Goal: Use online tool/utility: Utilize a website feature to perform a specific function

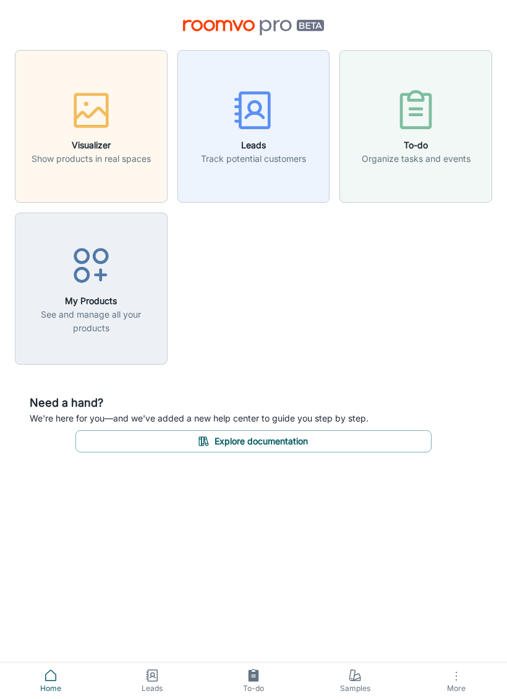
click at [90, 138] on h6 "Visualizer" at bounding box center [91, 145] width 119 height 14
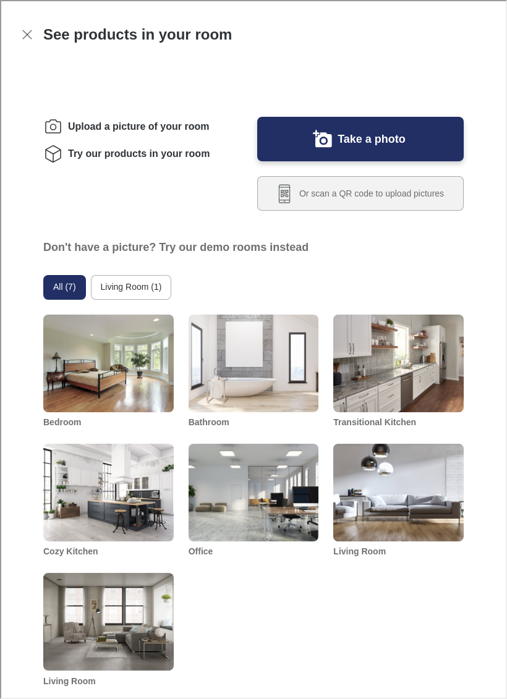
click at [303, 160] on button "Take a photo" at bounding box center [359, 138] width 206 height 44
click at [296, 209] on button "Or scan a QR code to upload pictures" at bounding box center [359, 192] width 206 height 35
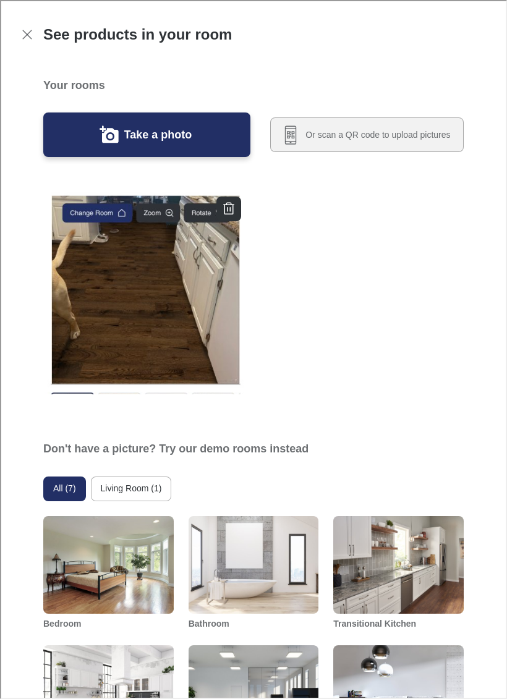
click at [125, 312] on img "button" at bounding box center [144, 292] width 204 height 204
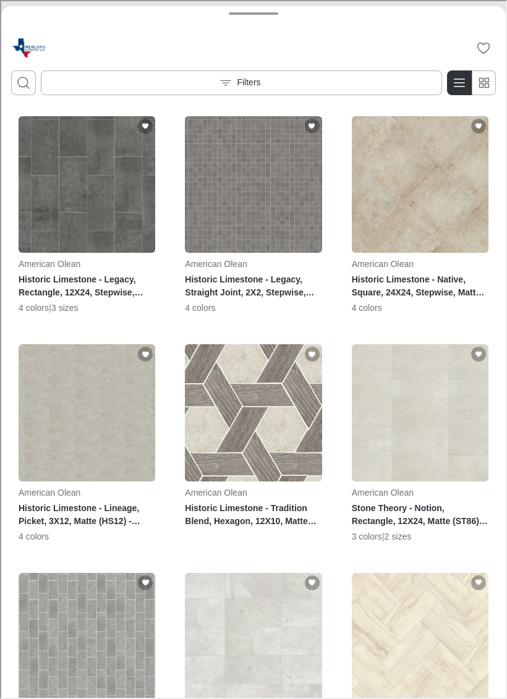
click at [20, 77] on icon "Open search box" at bounding box center [22, 81] width 15 height 15
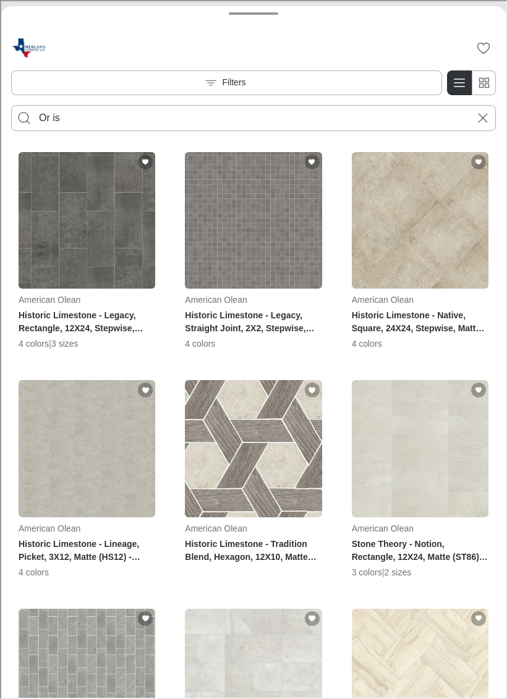
type input "Or is"
click at [23, 117] on button "Search for products" at bounding box center [23, 116] width 25 height 25
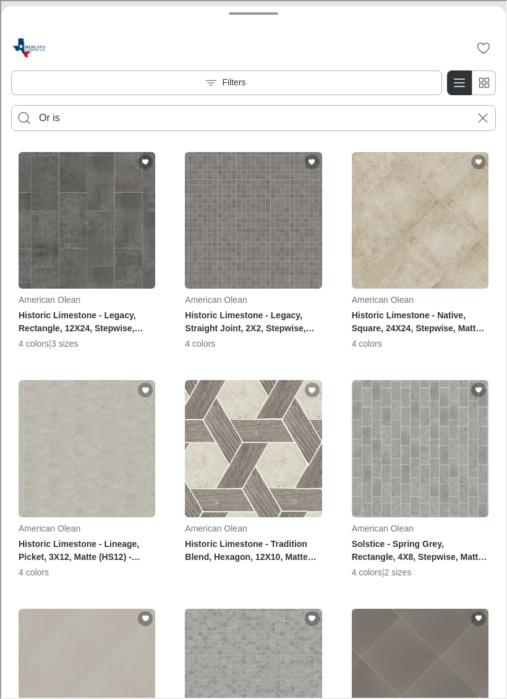
click at [492, 117] on button "Cancel search" at bounding box center [481, 116] width 25 height 25
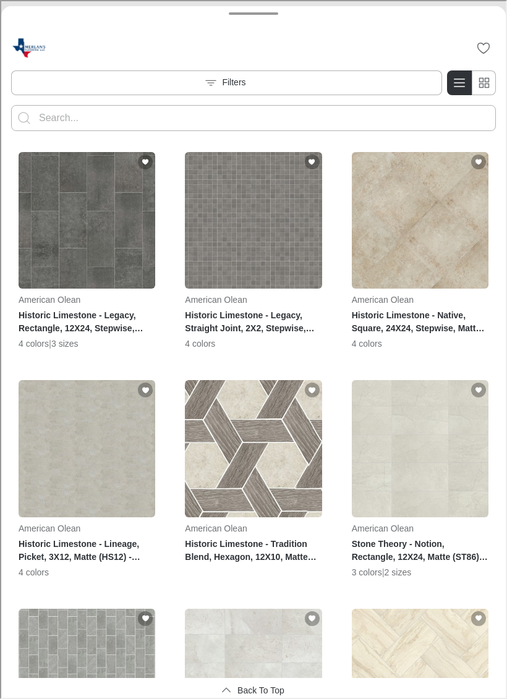
click at [74, 117] on input "Enter products to search for" at bounding box center [252, 117] width 429 height 20
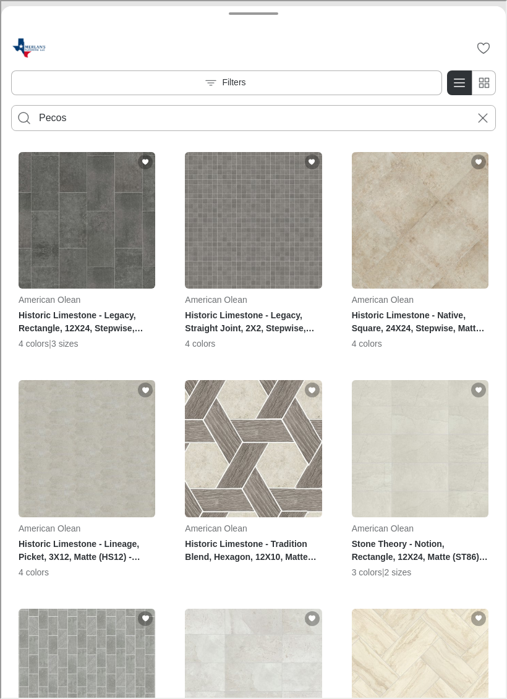
type input "Pecos"
click at [23, 117] on button "Search for products" at bounding box center [23, 116] width 25 height 25
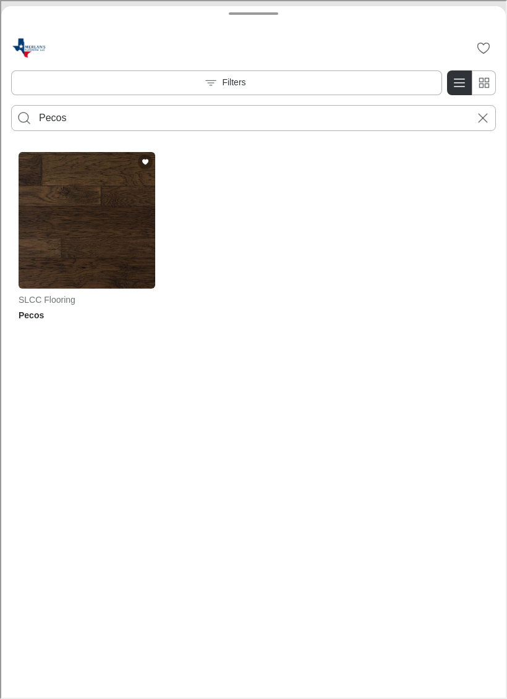
click at [84, 240] on img "See Pecos in the room" at bounding box center [85, 219] width 137 height 137
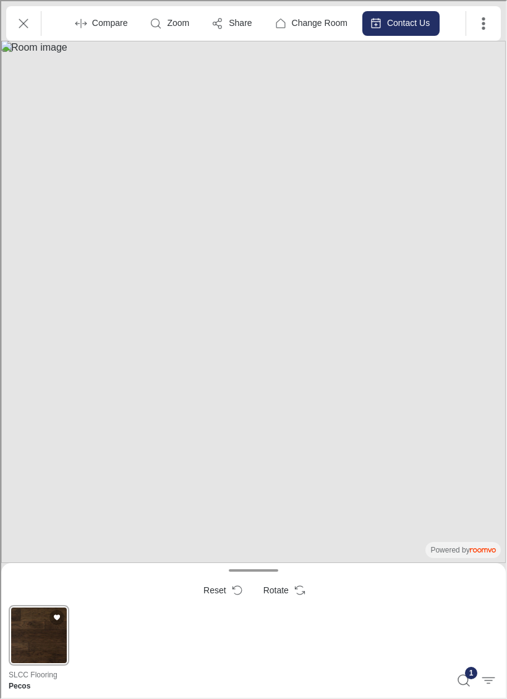
click at [48, 627] on div "Pecos" at bounding box center [37, 634] width 61 height 61
click at [25, 26] on icon "Exit" at bounding box center [22, 22] width 15 height 15
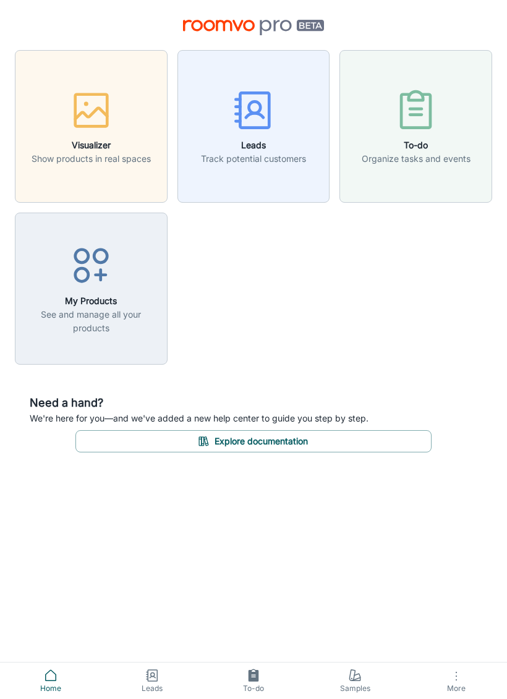
click at [83, 148] on h6 "Visualizer" at bounding box center [91, 145] width 119 height 14
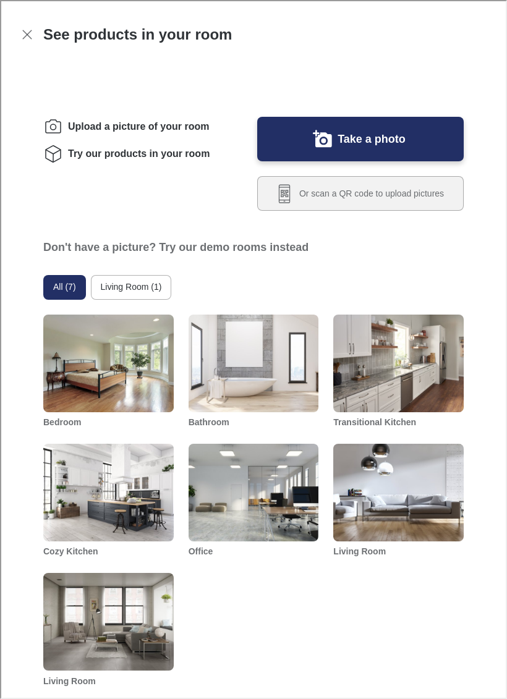
click at [300, 209] on button "Or scan a QR code to upload pictures" at bounding box center [359, 192] width 206 height 35
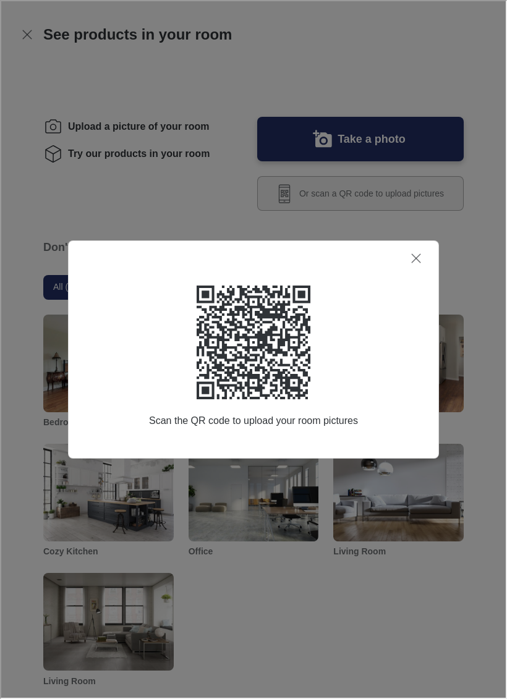
click at [170, 340] on div "Scan the QR code to upload your room pictures" at bounding box center [252, 355] width 340 height 142
click at [227, 358] on icon at bounding box center [252, 341] width 114 height 114
click at [248, 348] on icon at bounding box center [252, 341] width 114 height 114
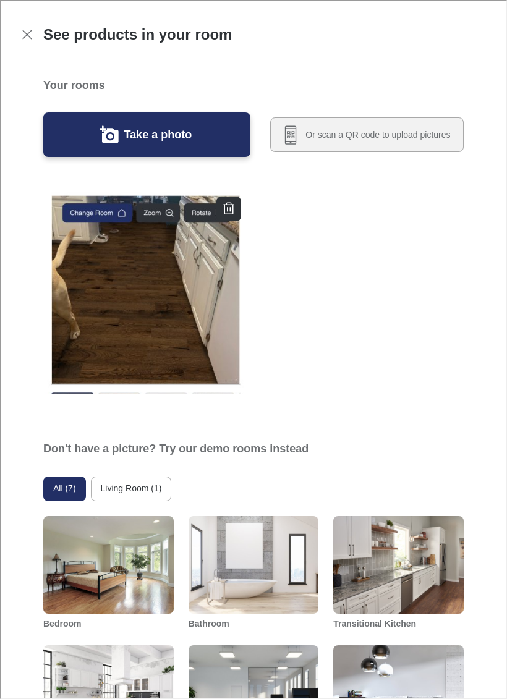
click at [109, 303] on img "button" at bounding box center [144, 292] width 204 height 204
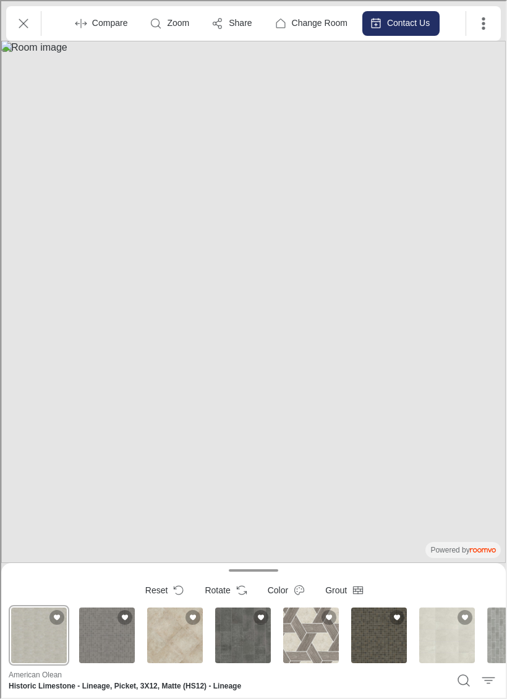
click at [23, 25] on icon "Exit" at bounding box center [22, 22] width 15 height 15
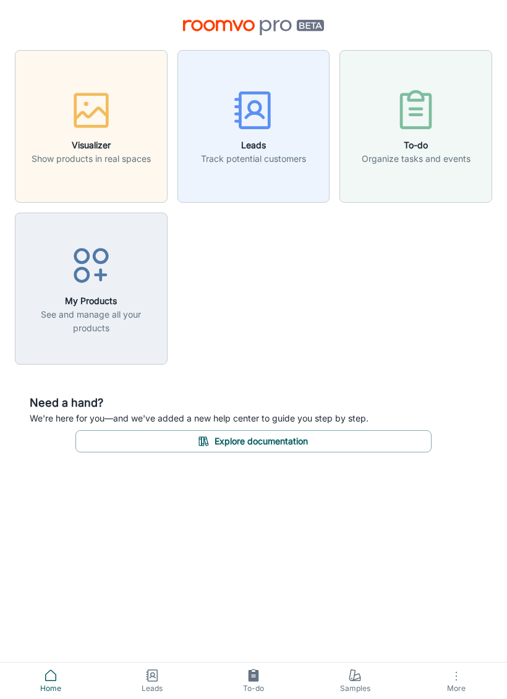
click at [91, 138] on h6 "Visualizer" at bounding box center [91, 145] width 119 height 14
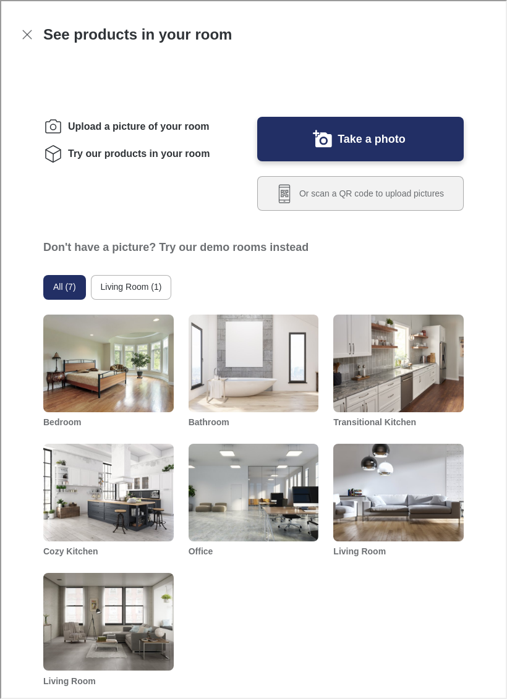
click at [298, 209] on button "Or scan a QR code to upload pictures" at bounding box center [359, 192] width 206 height 35
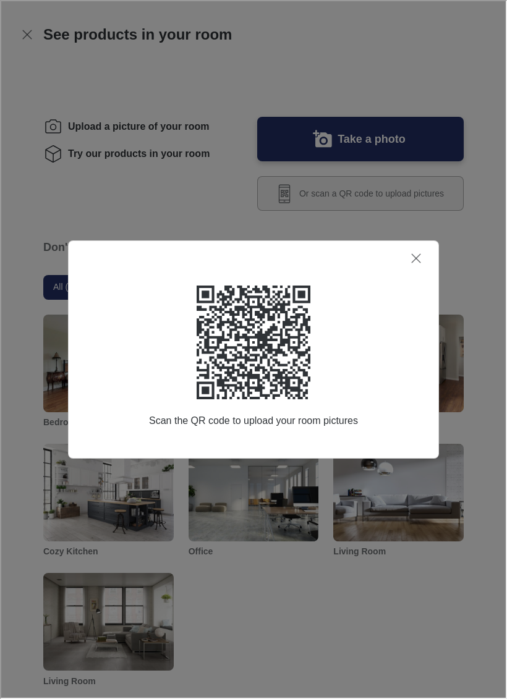
click at [424, 264] on button "Close dialog" at bounding box center [414, 257] width 25 height 25
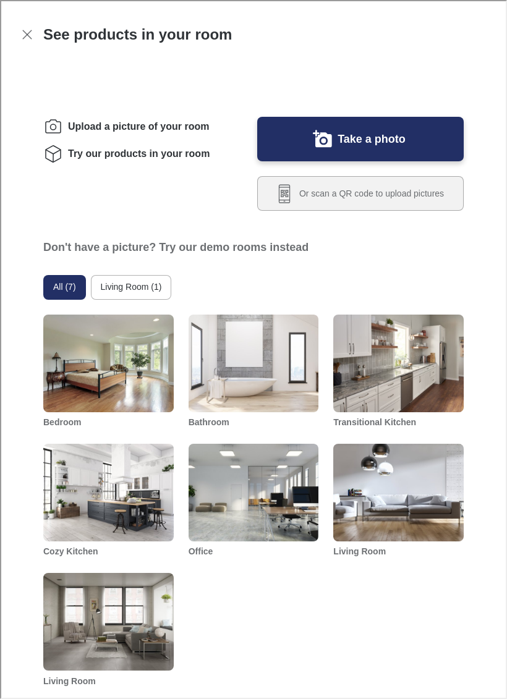
click at [350, 148] on label "Take a photo" at bounding box center [370, 138] width 68 height 20
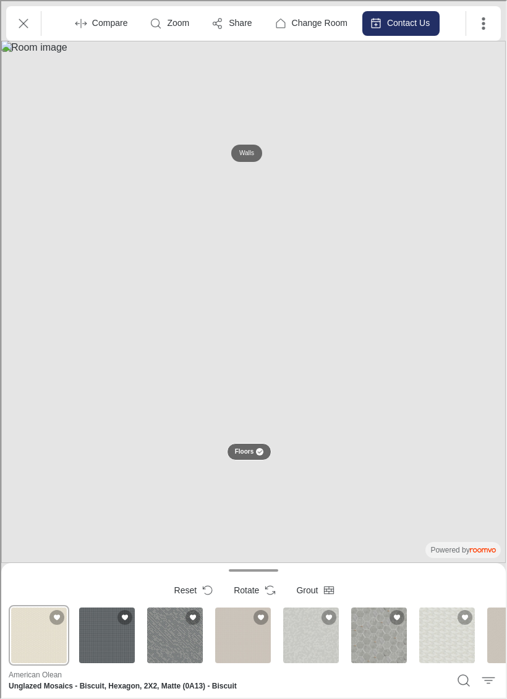
click at [456, 676] on icon "Search products" at bounding box center [462, 678] width 15 height 15
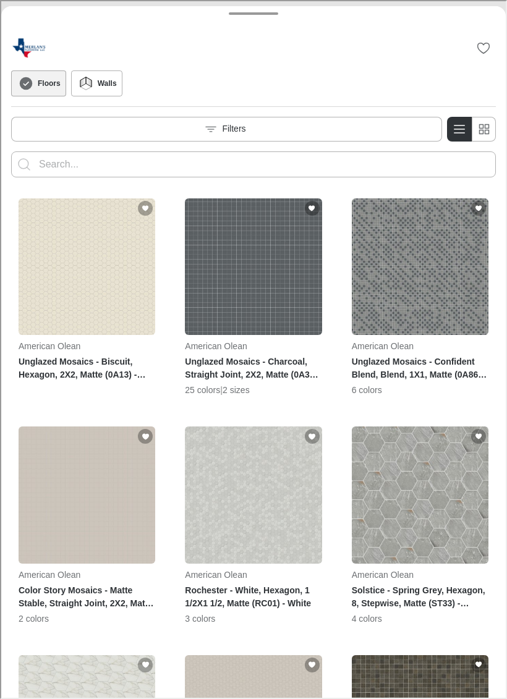
click at [51, 159] on input "Enter products to search for" at bounding box center [252, 163] width 429 height 20
click at [23, 163] on button "Search for products" at bounding box center [23, 163] width 25 height 25
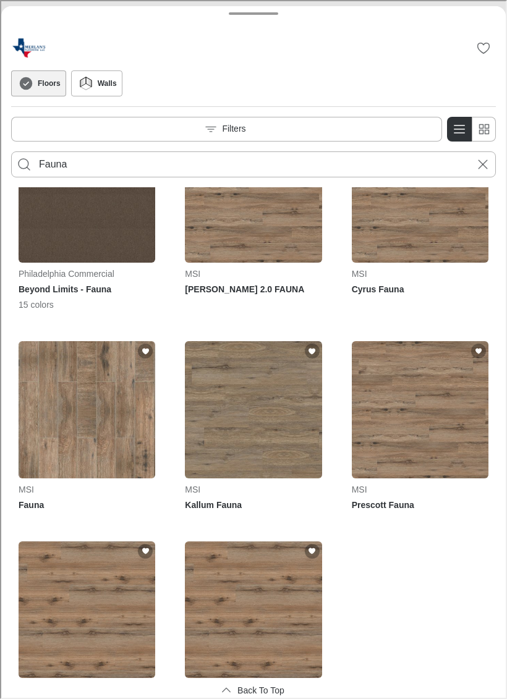
click at [83, 167] on input "Fauna" at bounding box center [252, 163] width 429 height 20
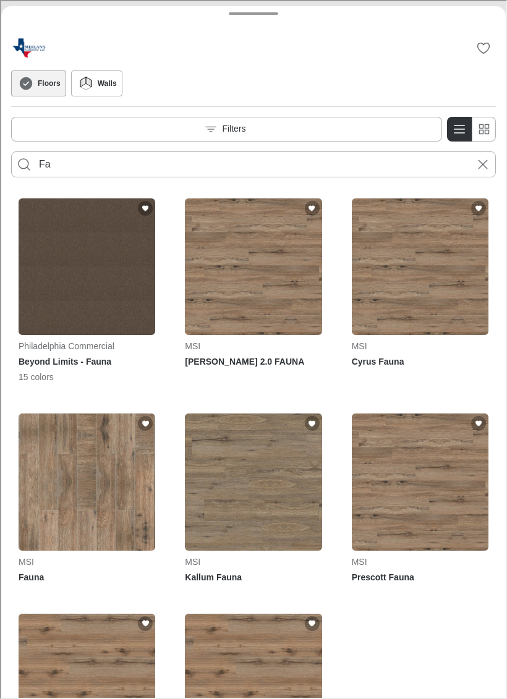
type input "F"
type input "[PERSON_NAME]"
click at [23, 163] on button "Search for products" at bounding box center [23, 163] width 25 height 25
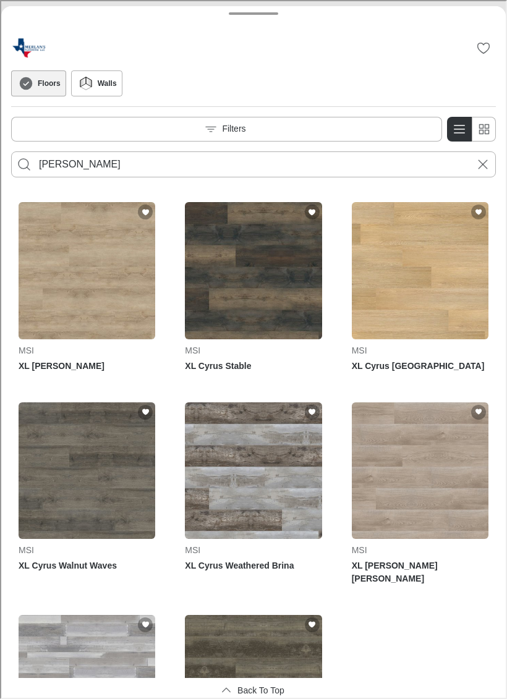
scroll to position [5121, 0]
